Goal: Task Accomplishment & Management: Manage account settings

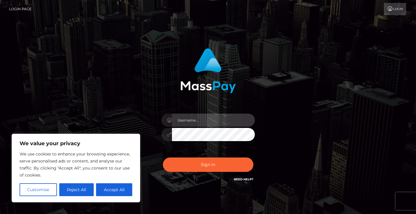
click at [190, 118] on input "text" at bounding box center [213, 119] width 83 height 13
type input "1957-07-17"
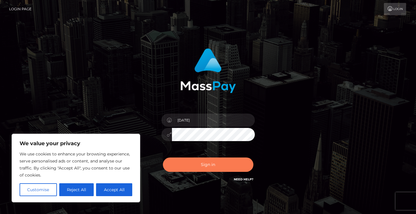
click at [217, 169] on button "Sign in" at bounding box center [208, 164] width 91 height 14
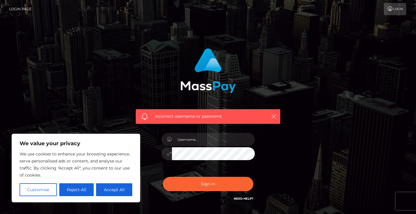
click at [276, 115] on icon "button" at bounding box center [274, 116] width 6 height 6
click at [271, 115] on button "button" at bounding box center [273, 116] width 7 height 7
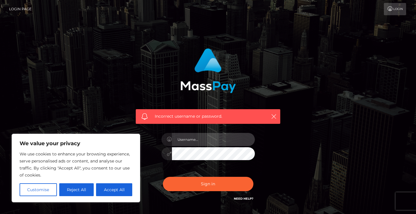
click at [191, 137] on input "text" at bounding box center [213, 139] width 83 height 13
type input "sandhukal@gmail.com"
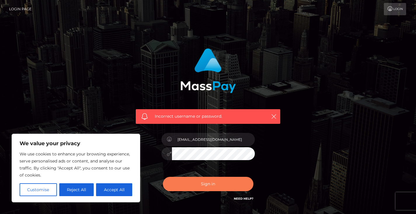
click at [218, 177] on button "Sign in" at bounding box center [208, 184] width 91 height 14
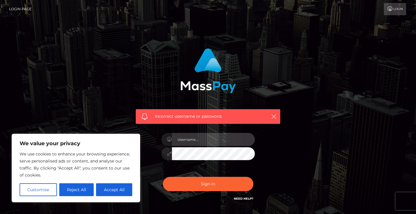
click at [211, 142] on input "text" at bounding box center [213, 139] width 83 height 13
type input "[EMAIL_ADDRESS][DOMAIN_NAME]"
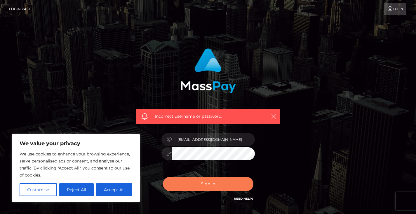
click at [210, 184] on button "Sign in" at bounding box center [208, 184] width 91 height 14
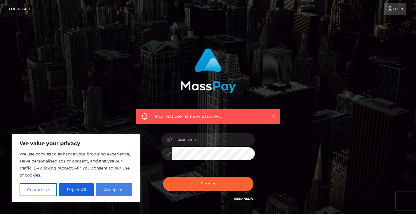
click at [110, 184] on button "Accept All" at bounding box center [114, 189] width 36 height 13
checkbox input "true"
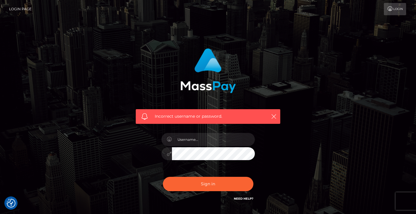
click at [243, 199] on link "Need Help?" at bounding box center [244, 198] width 20 height 4
click at [247, 197] on link "Need Help?" at bounding box center [244, 198] width 20 height 4
click at [244, 199] on link "Need Help?" at bounding box center [244, 198] width 20 height 4
click at [275, 115] on icon "button" at bounding box center [274, 116] width 6 height 6
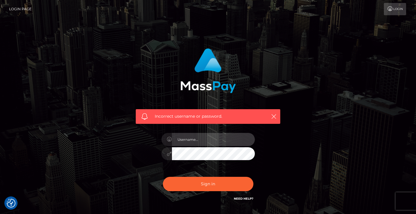
click at [203, 137] on input "text" at bounding box center [213, 139] width 83 height 13
type input "1957-07-17"
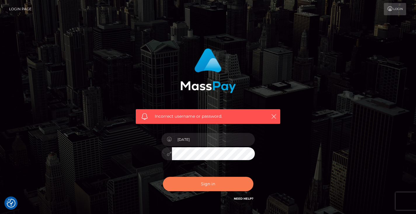
click at [223, 183] on button "Sign in" at bounding box center [208, 184] width 91 height 14
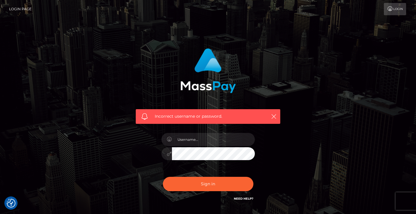
click at [216, 120] on div "Incorrect username or password." at bounding box center [208, 116] width 145 height 15
click at [272, 115] on icon "button" at bounding box center [274, 116] width 6 height 6
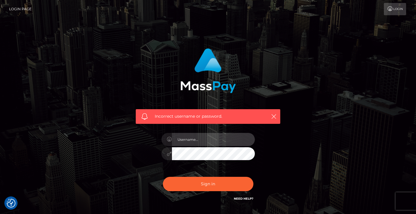
click at [216, 137] on input "text" at bounding box center [213, 139] width 83 height 13
type input "[EMAIL_ADDRESS][DOMAIN_NAME]"
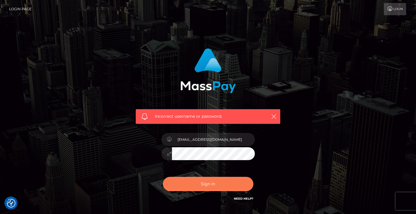
click at [203, 182] on button "Sign in" at bounding box center [208, 184] width 91 height 14
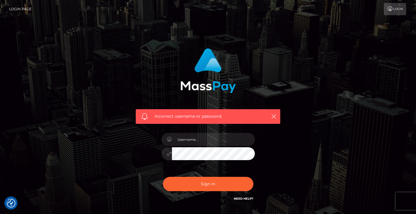
click at [398, 8] on link "Login" at bounding box center [395, 9] width 22 height 12
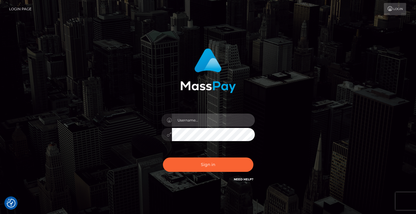
click at [224, 118] on input "text" at bounding box center [213, 119] width 83 height 13
type input "[EMAIL_ADDRESS][DOMAIN_NAME]"
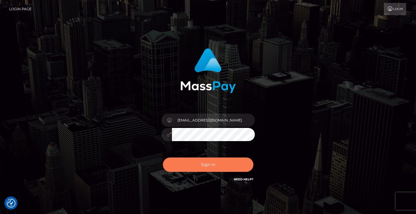
click at [221, 165] on button "Sign in" at bounding box center [208, 164] width 91 height 14
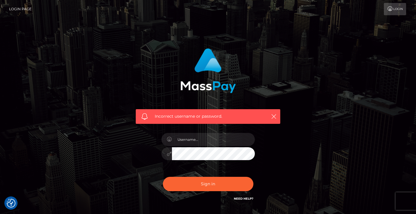
click at [402, 168] on div "Incorrect username or password." at bounding box center [208, 128] width 416 height 256
click at [400, 170] on div "Incorrect username or password." at bounding box center [208, 128] width 416 height 256
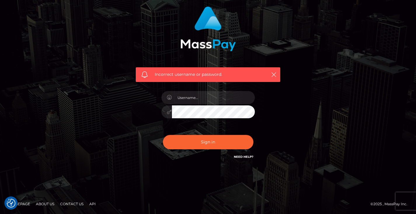
scroll to position [42, 0]
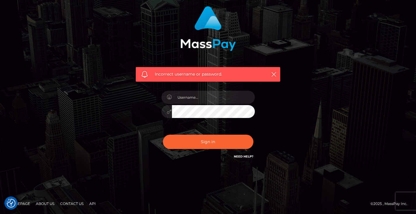
click at [70, 200] on link "Contact Us" at bounding box center [72, 203] width 28 height 9
click at [395, 158] on div "Incorrect username or password." at bounding box center [208, 86] width 416 height 256
